Goal: Information Seeking & Learning: Learn about a topic

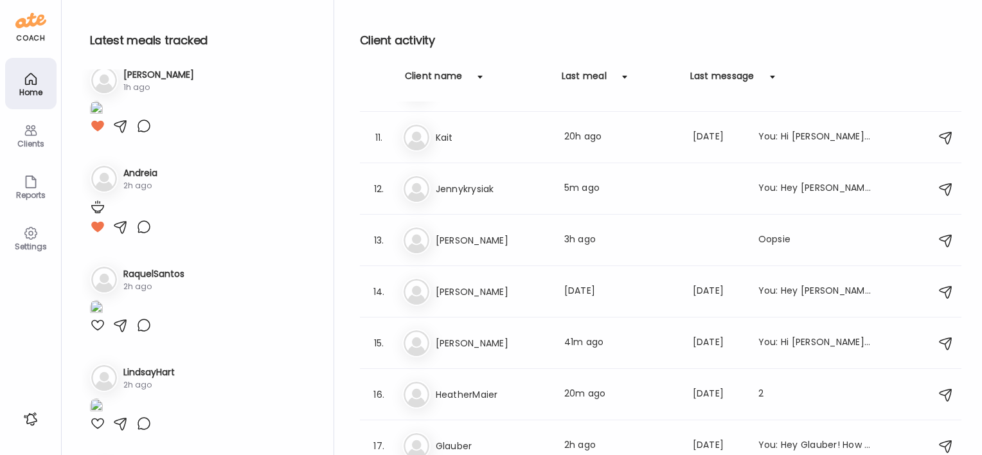
scroll to position [902, 0]
click at [439, 139] on h3 "Kait" at bounding box center [492, 137] width 113 height 15
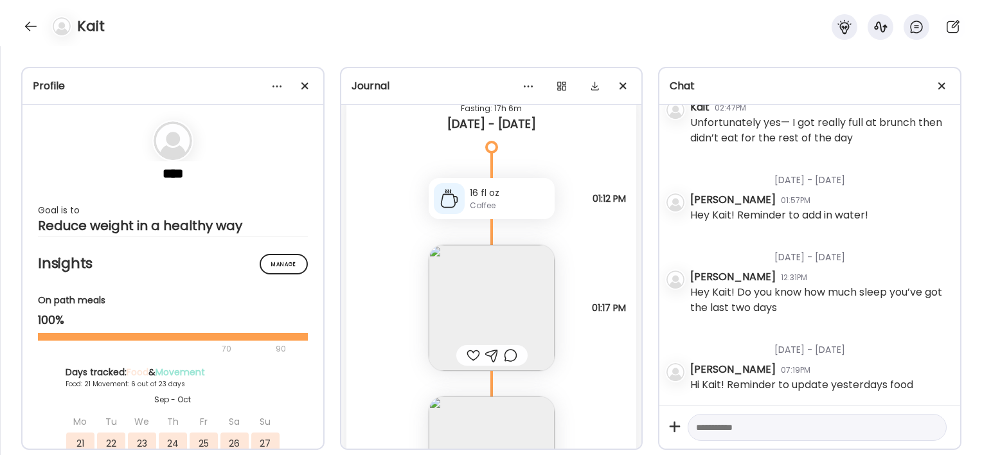
scroll to position [25536, 0]
click at [496, 272] on img at bounding box center [492, 309] width 126 height 126
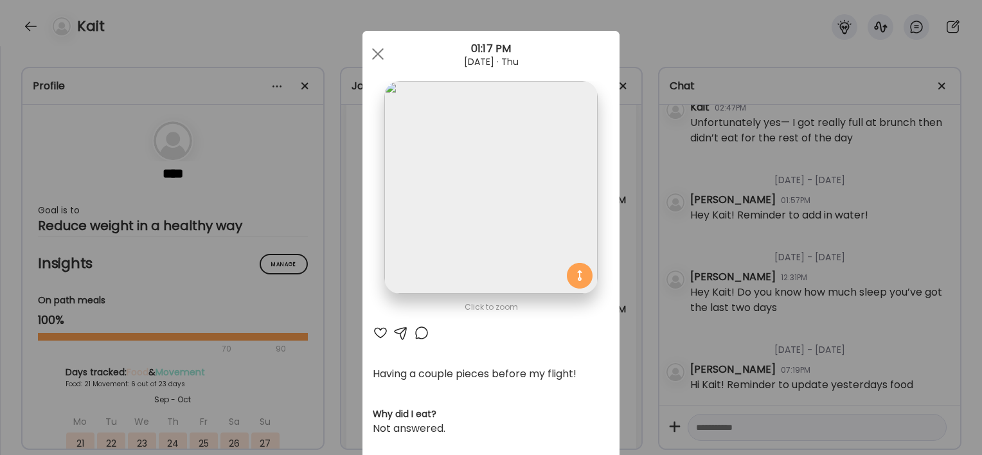
click at [301, 352] on div "Ate Coach Dashboard Wahoo! It’s official Take a moment to set up your Coach Pro…" at bounding box center [491, 227] width 982 height 455
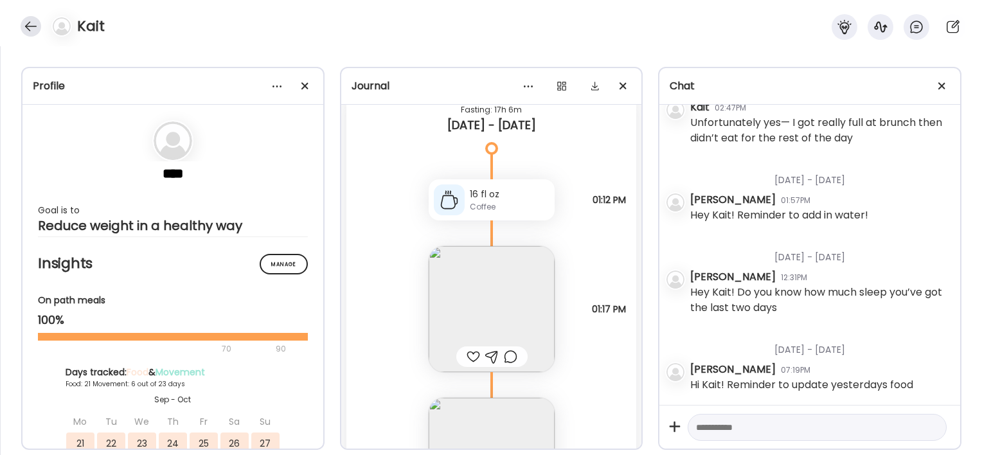
click at [31, 24] on div at bounding box center [31, 26] width 21 height 21
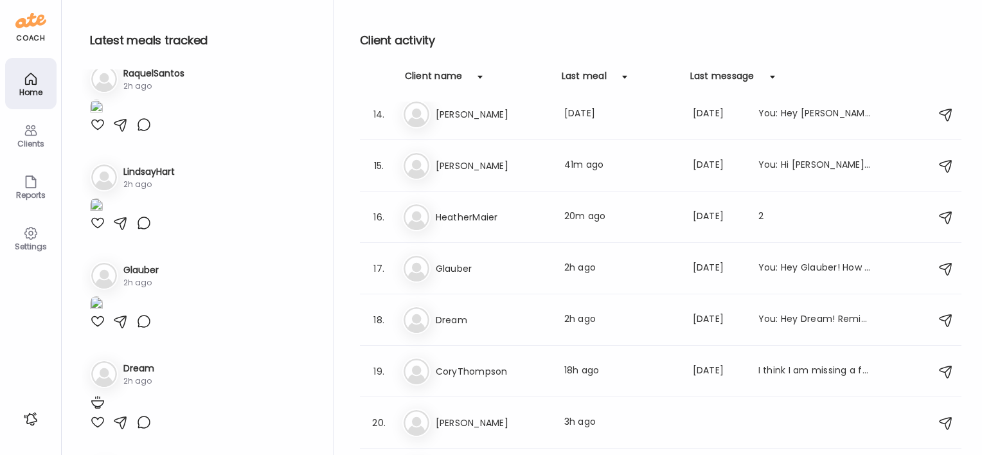
scroll to position [681, 0]
click at [492, 206] on div "He HeatherMaier Last meal: 20m ago Last message: [DATE] 2" at bounding box center [662, 217] width 520 height 28
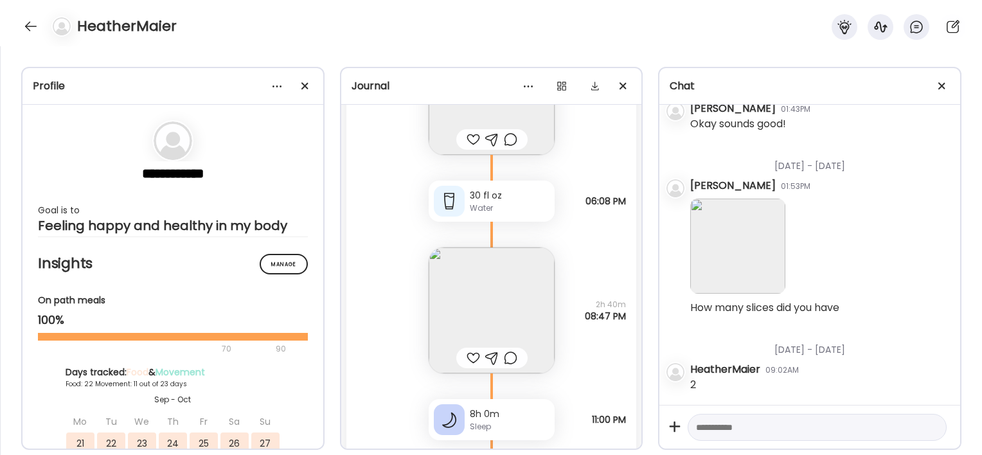
scroll to position [50431, 0]
click at [497, 295] on img at bounding box center [492, 310] width 126 height 126
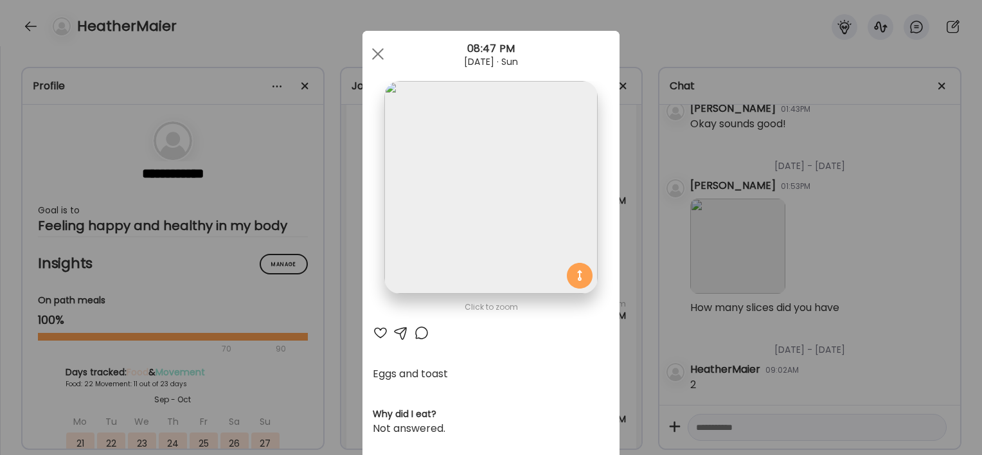
click at [335, 310] on div "Ate Coach Dashboard Wahoo! It’s official Take a moment to set up your Coach Pro…" at bounding box center [491, 227] width 982 height 455
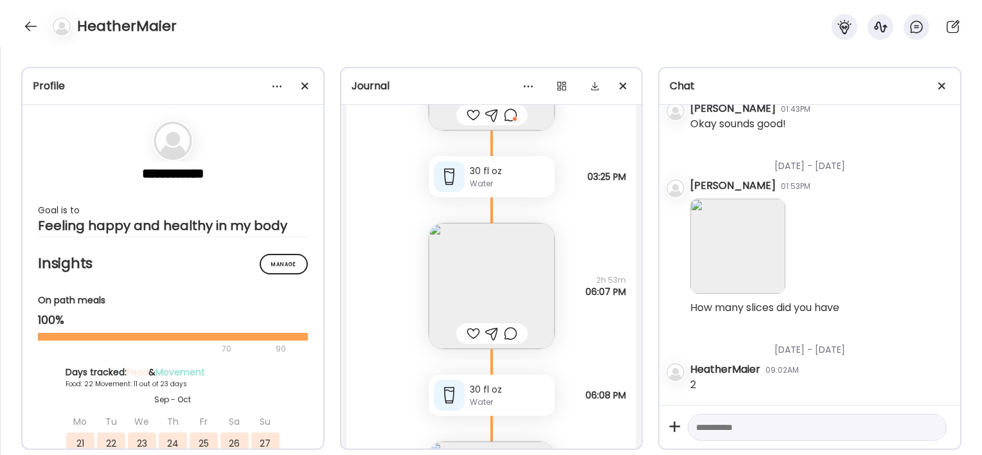
scroll to position [50236, 0]
click at [481, 288] on img at bounding box center [492, 287] width 126 height 126
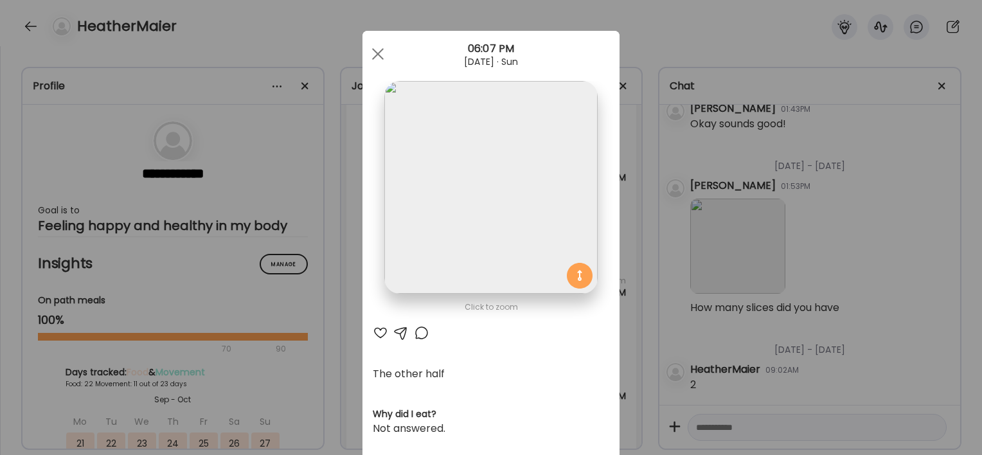
click at [322, 321] on div "Ate Coach Dashboard Wahoo! It’s official Take a moment to set up your Coach Pro…" at bounding box center [491, 227] width 982 height 455
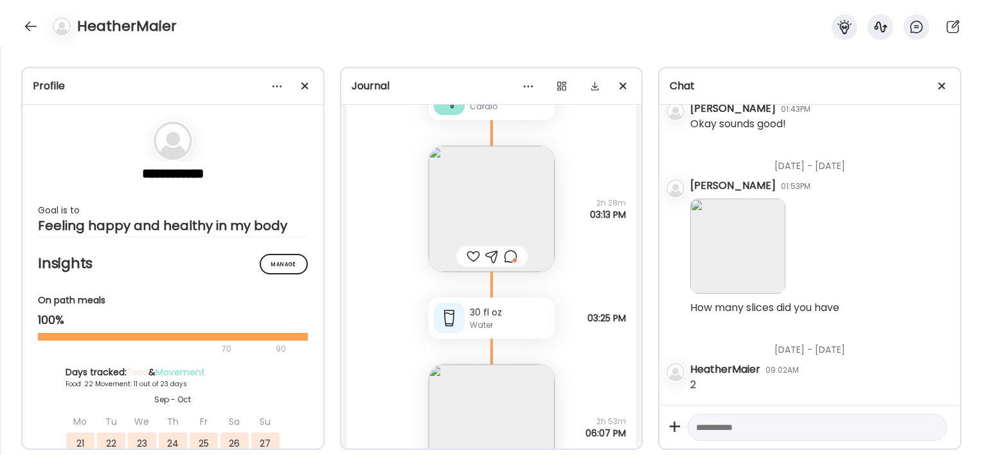
scroll to position [50068, 0]
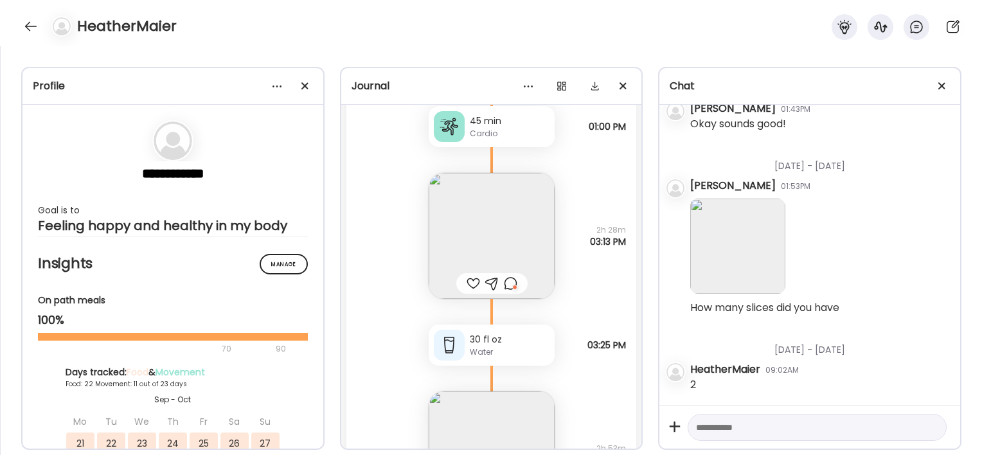
click at [513, 249] on img at bounding box center [492, 236] width 126 height 126
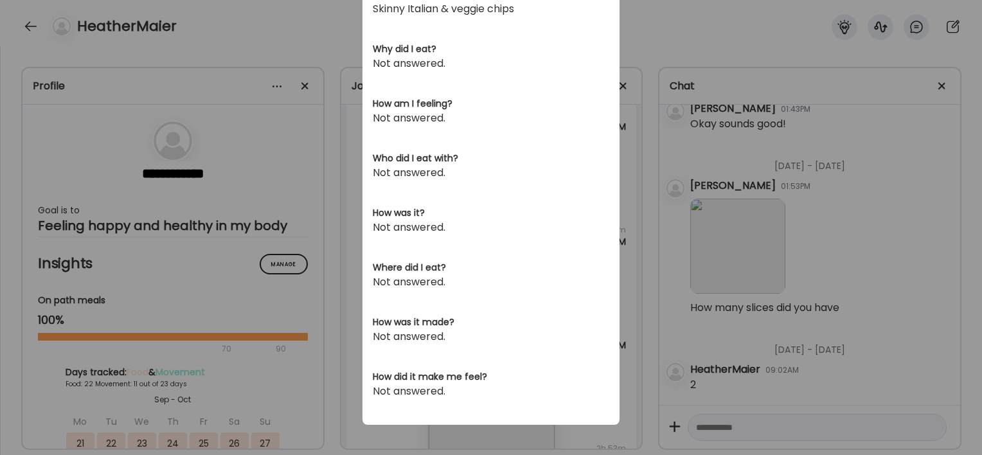
scroll to position [172, 0]
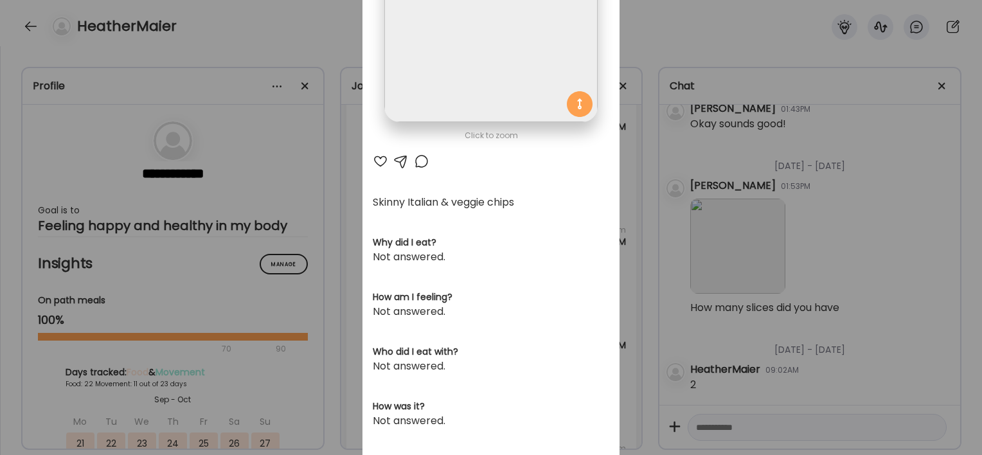
click at [641, 206] on div "Ate Coach Dashboard Wahoo! It’s official Take a moment to set up your Coach Pro…" at bounding box center [491, 227] width 982 height 455
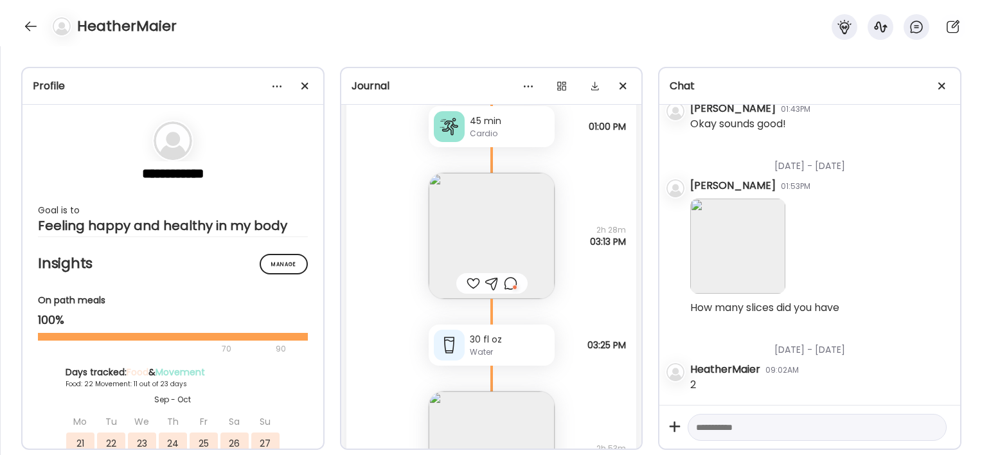
click at [509, 284] on div at bounding box center [510, 283] width 13 height 15
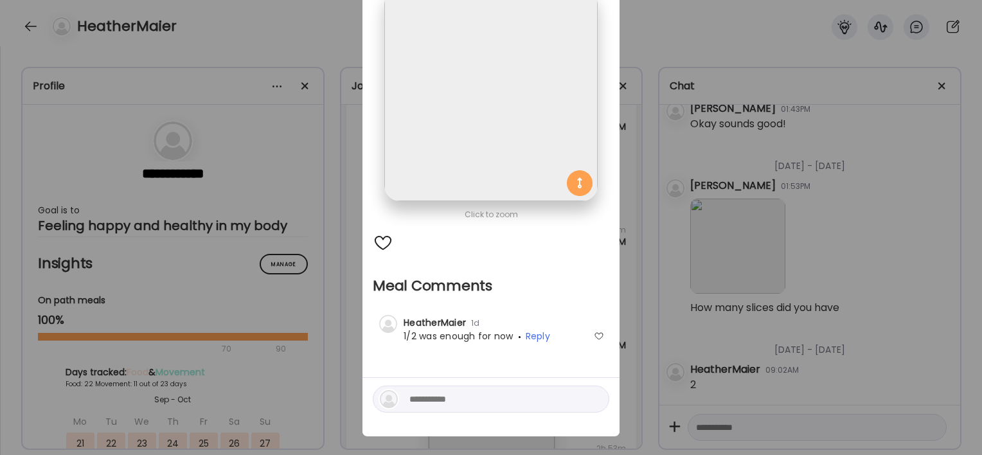
scroll to position [93, 0]
click at [351, 283] on div "Ate Coach Dashboard Wahoo! It’s official Take a moment to set up your Coach Pro…" at bounding box center [491, 227] width 982 height 455
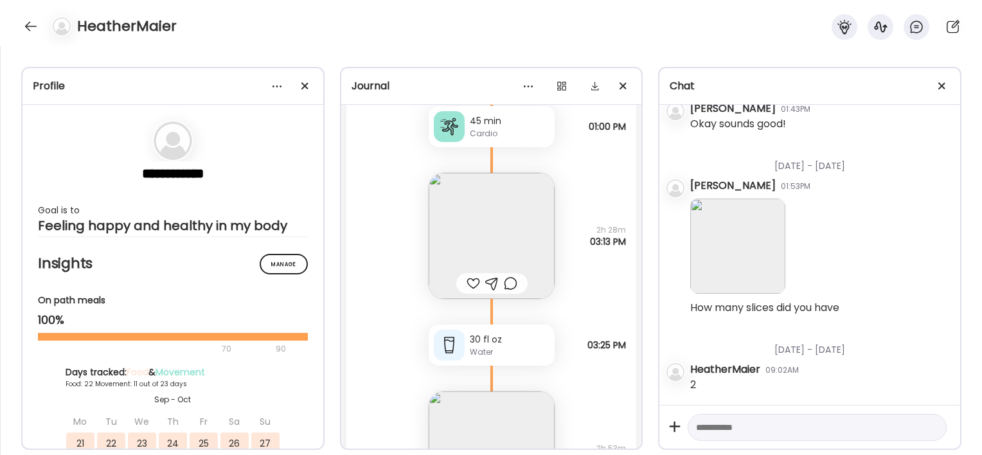
click at [444, 242] on img at bounding box center [492, 236] width 126 height 126
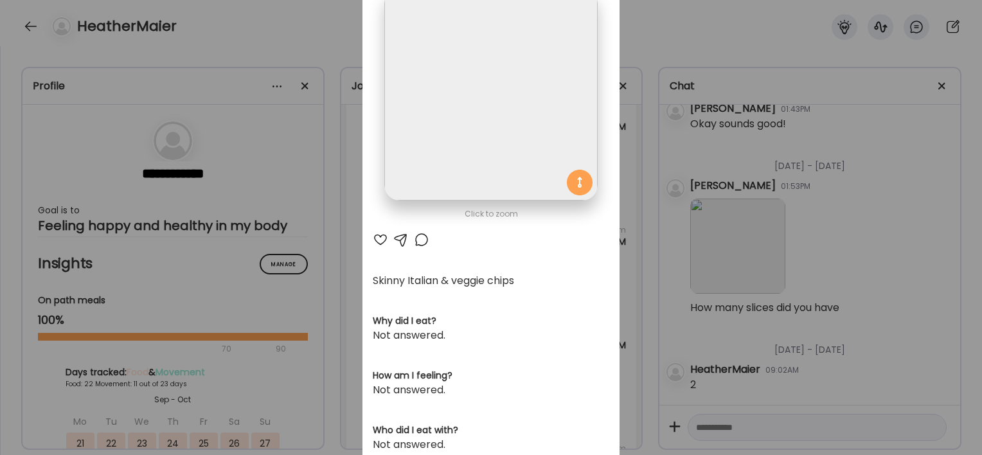
click at [303, 322] on div "Ate Coach Dashboard Wahoo! It’s official Take a moment to set up your Coach Pro…" at bounding box center [491, 227] width 982 height 455
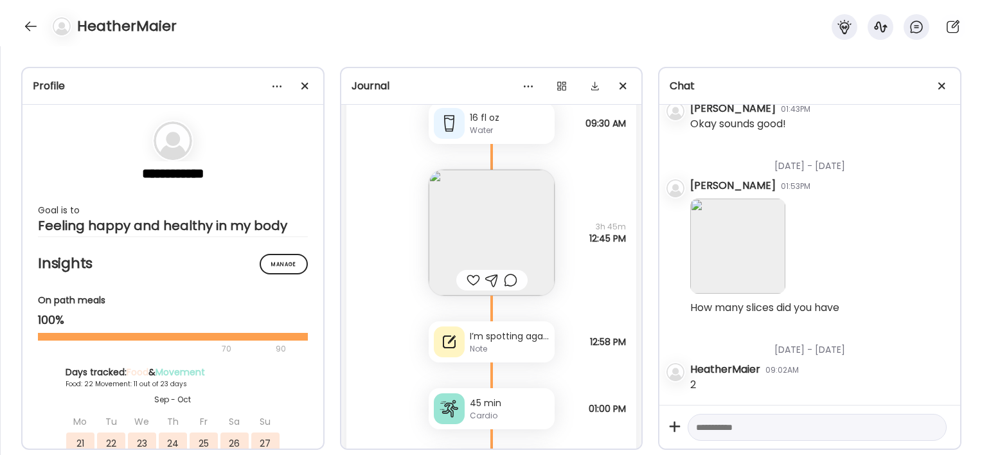
scroll to position [49783, 0]
click at [476, 339] on div "I’m spotting again so I’m continuing to have hormone/stomach issues. 🫤" at bounding box center [510, 338] width 80 height 13
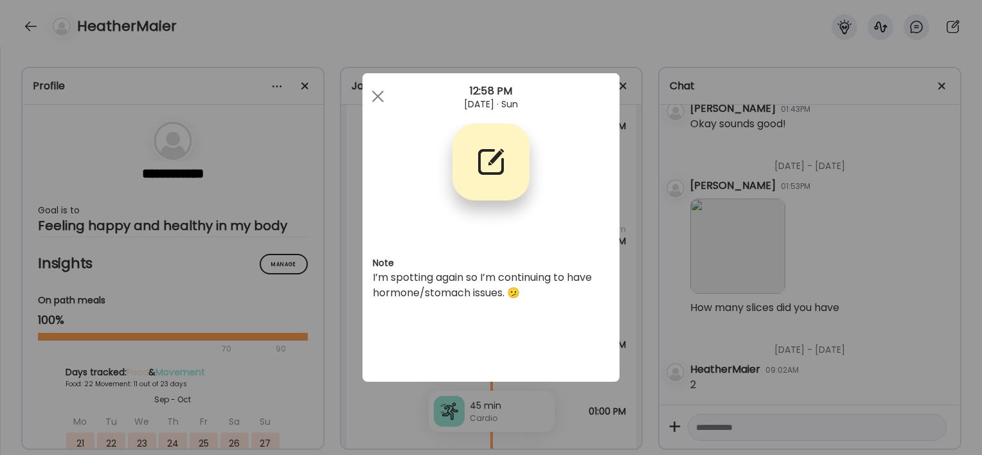
scroll to position [0, 0]
click at [360, 434] on div "Ate Coach Dashboard Wahoo! It’s official Take a moment to set up your Coach Pro…" at bounding box center [491, 227] width 982 height 455
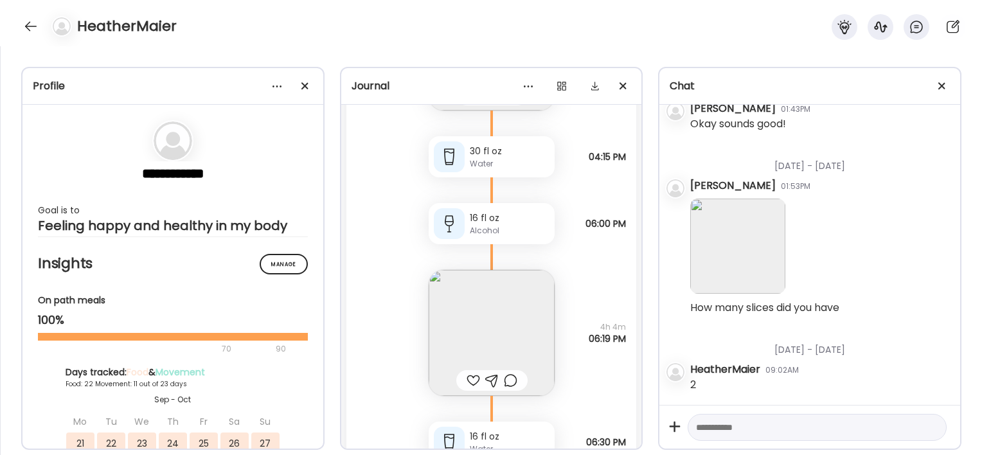
scroll to position [48717, 0]
click at [486, 298] on img at bounding box center [492, 333] width 126 height 126
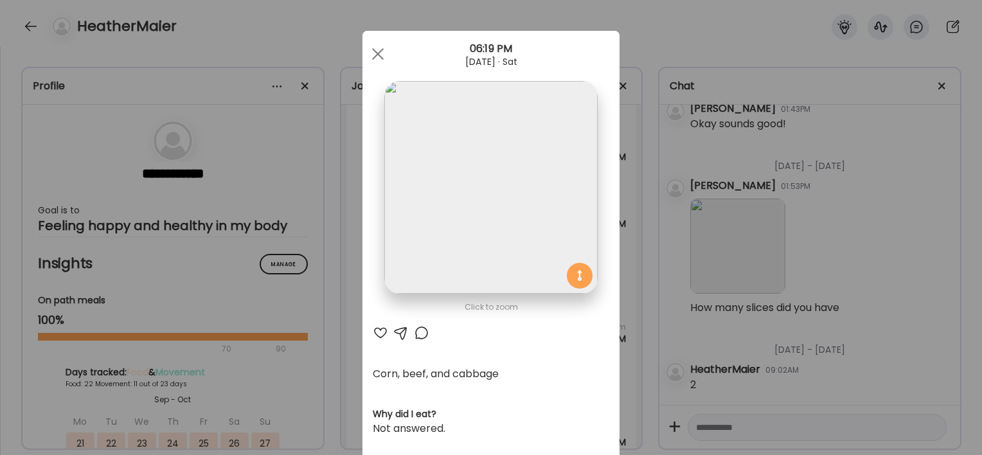
click at [316, 366] on div "Ate Coach Dashboard Wahoo! It’s official Take a moment to set up your Coach Pro…" at bounding box center [491, 227] width 982 height 455
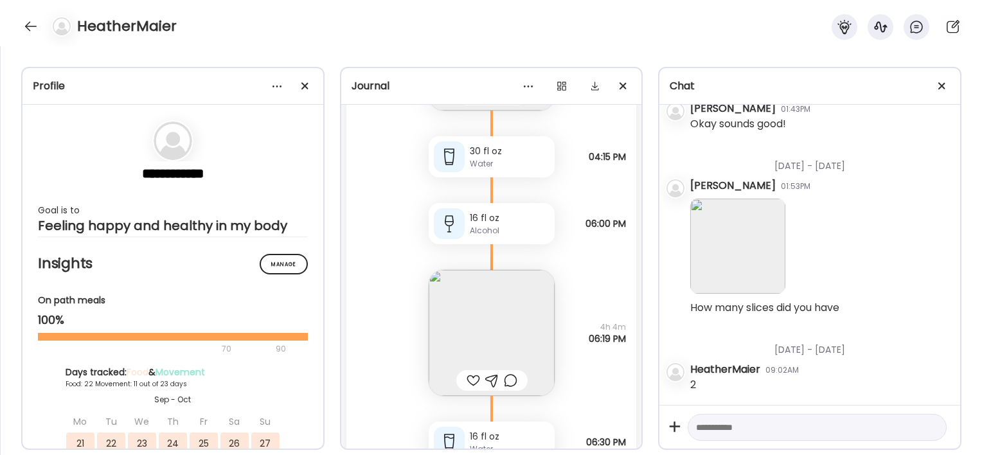
click at [459, 217] on div at bounding box center [449, 223] width 31 height 31
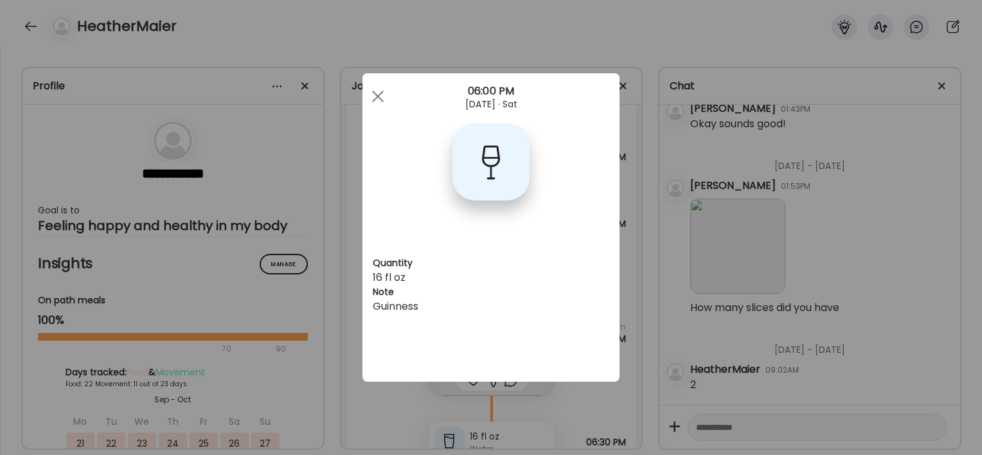
click at [366, 406] on div "Ate Coach Dashboard Wahoo! It’s official Take a moment to set up your Coach Pro…" at bounding box center [491, 227] width 982 height 455
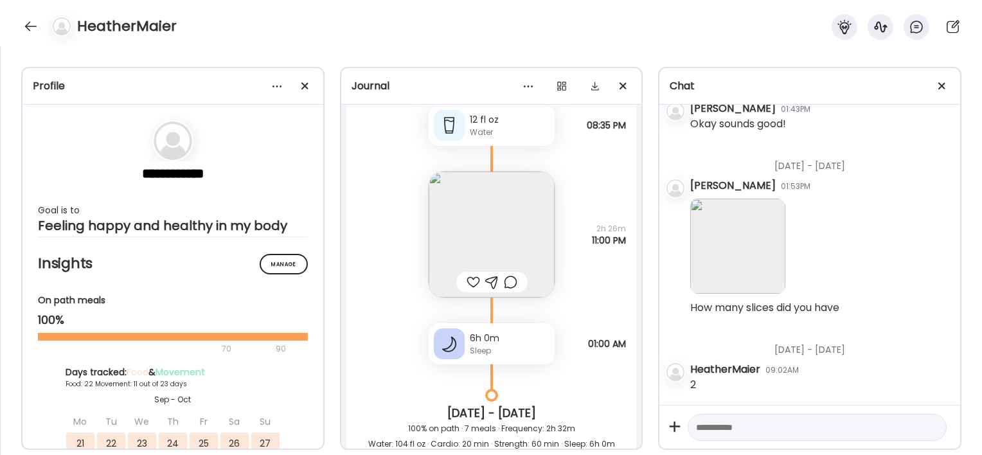
scroll to position [630, 0]
